Goal: Task Accomplishment & Management: Complete application form

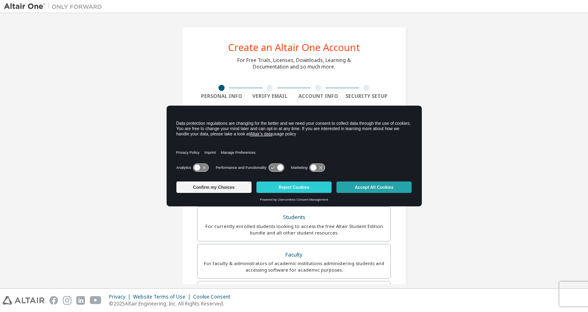
click at [368, 191] on button "Accept All Cookies" at bounding box center [374, 187] width 75 height 11
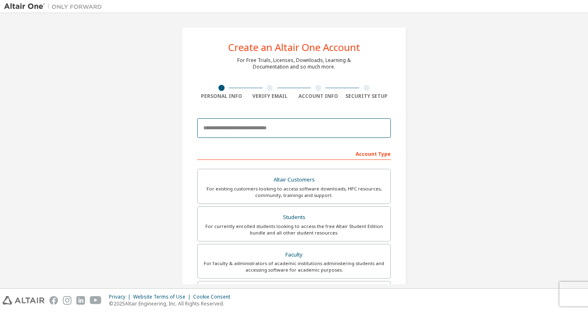
click at [324, 129] on input "email" at bounding box center [294, 128] width 194 height 20
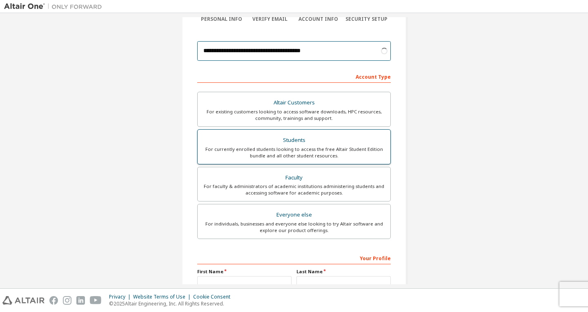
scroll to position [82, 0]
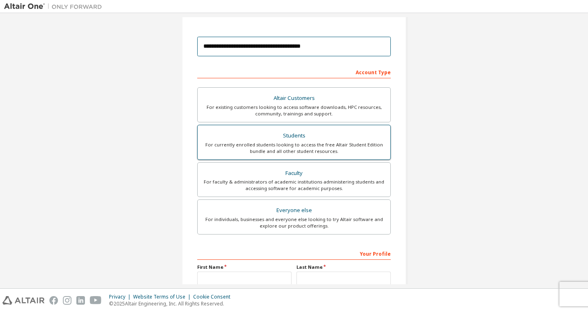
type input "**********"
click at [310, 142] on div "For currently enrolled students looking to access the free Altair Student Editi…" at bounding box center [294, 148] width 183 height 13
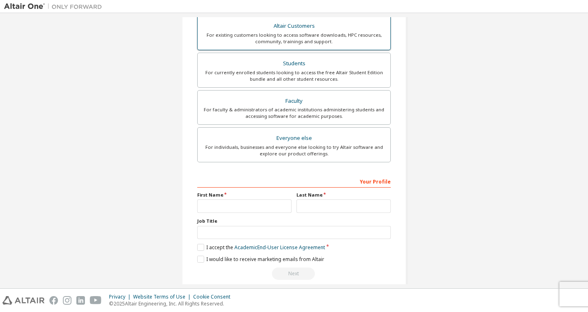
scroll to position [163, 0]
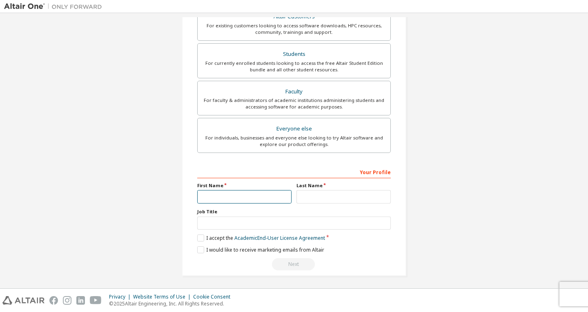
click at [257, 196] on input "text" at bounding box center [244, 196] width 94 height 13
type input "*"
type input "******"
click at [335, 188] on label "Last Name" at bounding box center [344, 186] width 94 height 7
click at [335, 196] on input "text" at bounding box center [344, 196] width 94 height 13
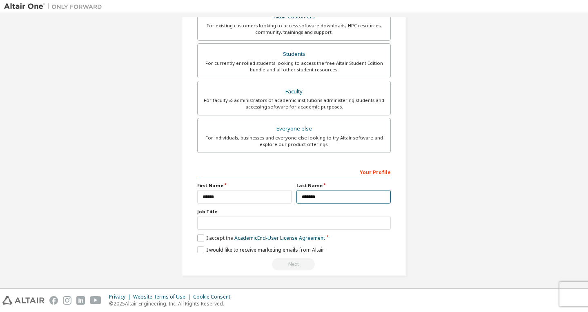
type input "*******"
click at [200, 239] on label "I accept the Academic End-User License Agreement" at bounding box center [261, 238] width 128 height 7
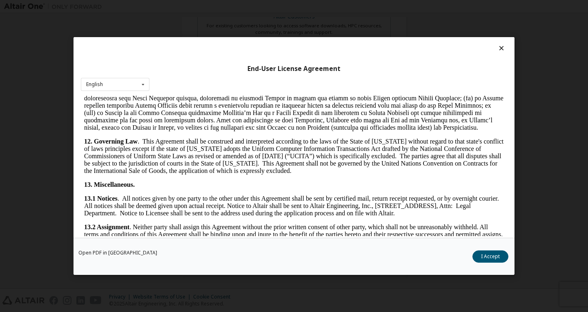
scroll to position [1365, 0]
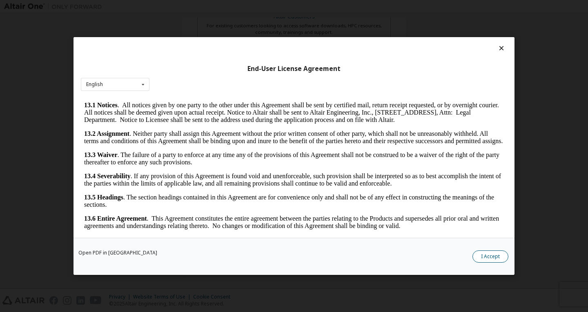
click at [480, 258] on button "I Accept" at bounding box center [491, 257] width 36 height 12
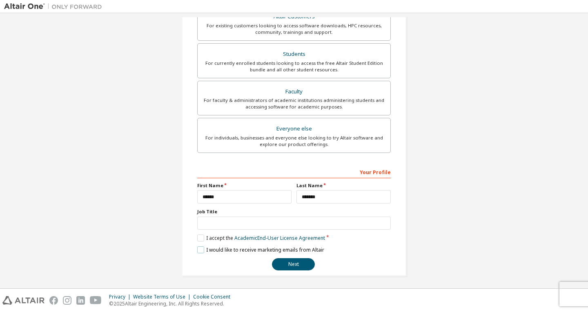
click at [197, 249] on label "I would like to receive marketing emails from Altair" at bounding box center [260, 250] width 127 height 7
click at [294, 267] on button "Next" at bounding box center [293, 265] width 43 height 12
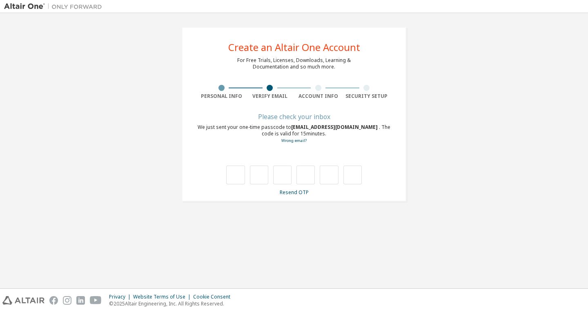
type input "*"
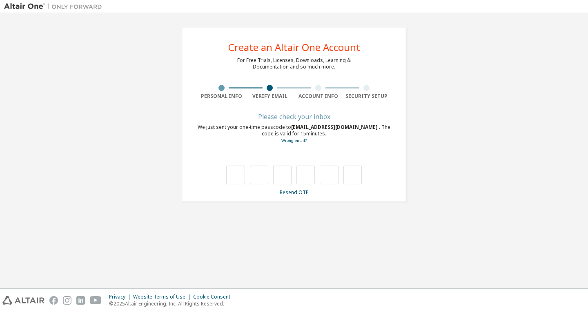
type input "*"
